Goal: Transaction & Acquisition: Purchase product/service

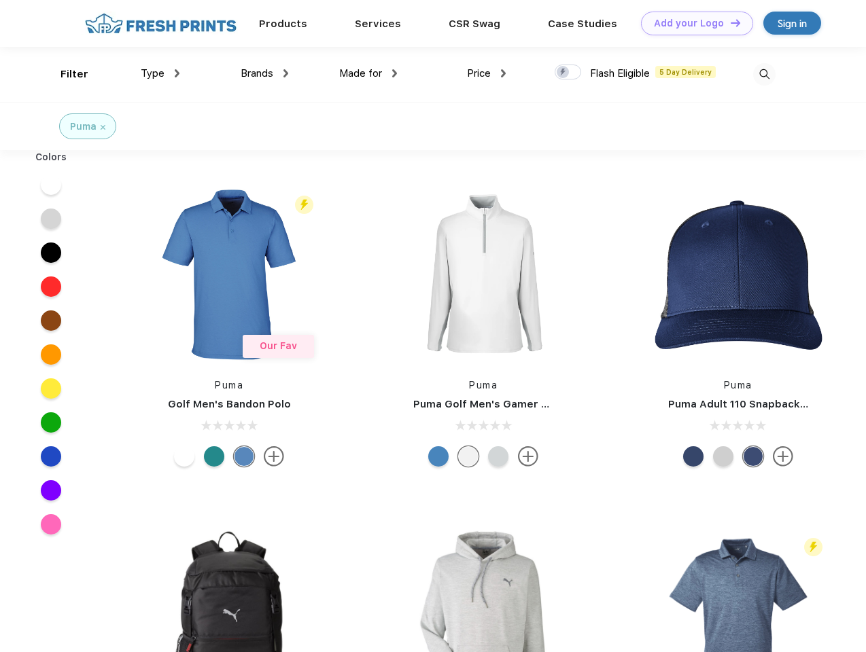
click at [692, 23] on link "Add your Logo Design Tool" at bounding box center [697, 24] width 112 height 24
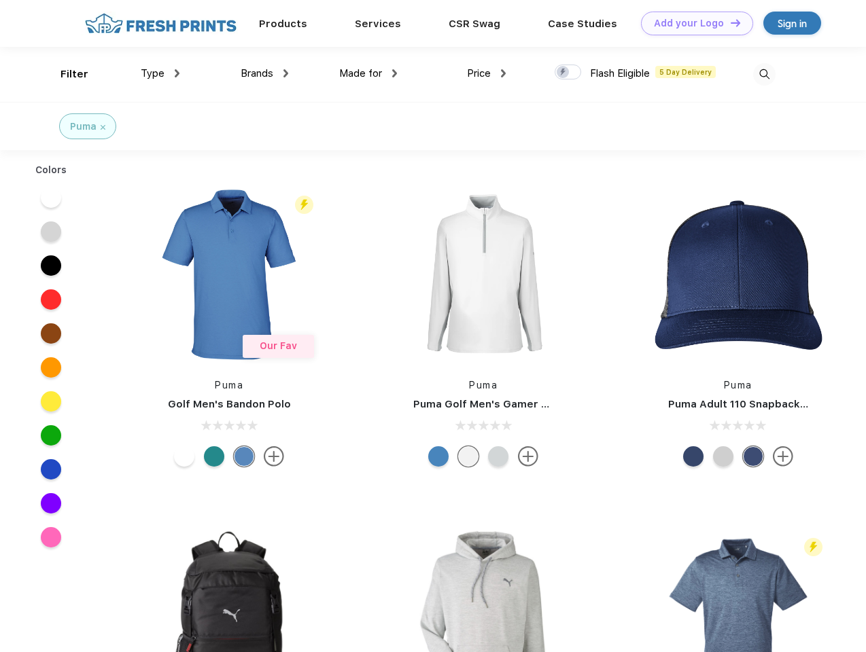
click at [0, 0] on div "Design Tool" at bounding box center [0, 0] width 0 height 0
click at [729, 22] on link "Add your Logo Design Tool" at bounding box center [697, 24] width 112 height 24
click at [65, 74] on div "Filter" at bounding box center [74, 75] width 28 height 16
click at [160, 73] on span "Type" at bounding box center [153, 73] width 24 height 12
click at [264, 73] on span "Brands" at bounding box center [257, 73] width 33 height 12
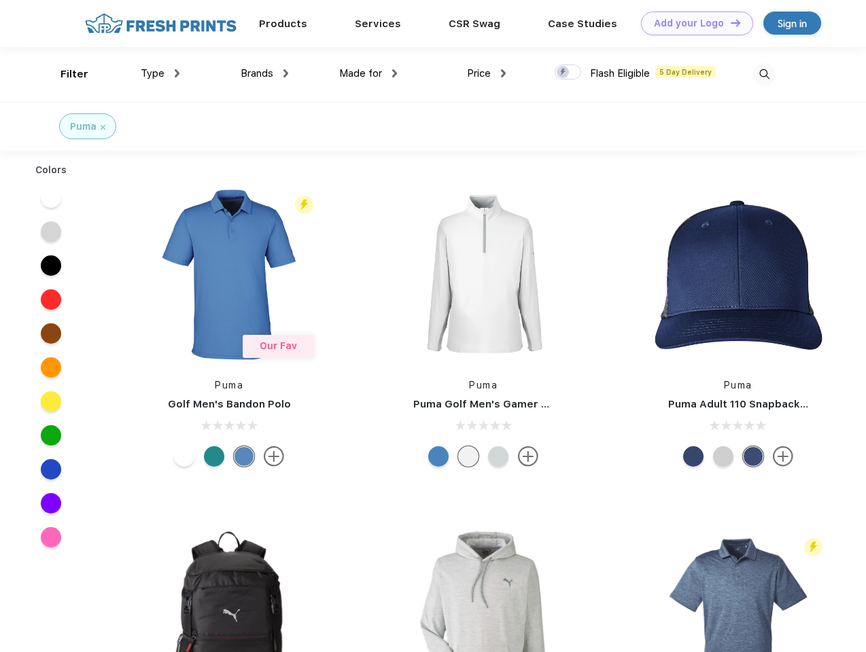
click at [368, 73] on span "Made for" at bounding box center [360, 73] width 43 height 12
click at [487, 73] on span "Price" at bounding box center [479, 73] width 24 height 12
click at [568, 73] on div at bounding box center [568, 72] width 27 height 15
click at [563, 73] on input "checkbox" at bounding box center [559, 68] width 9 height 9
click at [764, 74] on img at bounding box center [764, 74] width 22 height 22
